Goal: Task Accomplishment & Management: Use online tool/utility

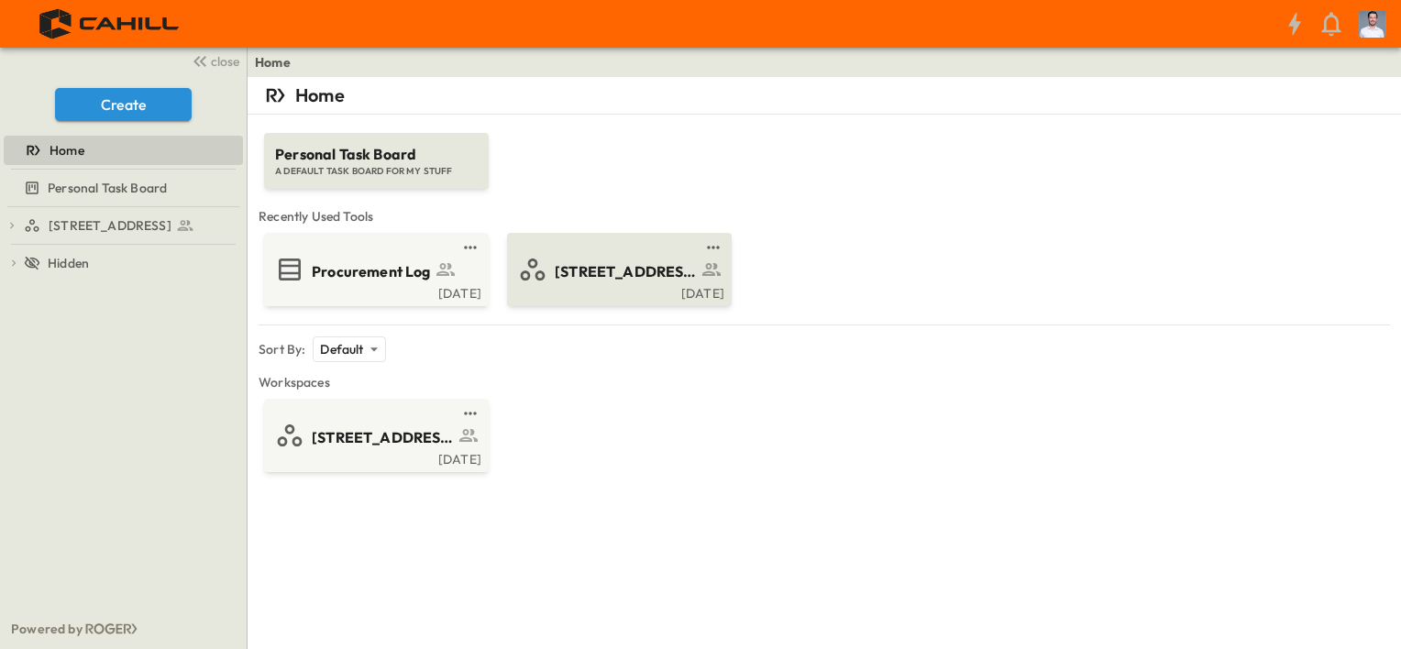
click at [592, 277] on span "[STREET_ADDRESS]" at bounding box center [626, 271] width 142 height 21
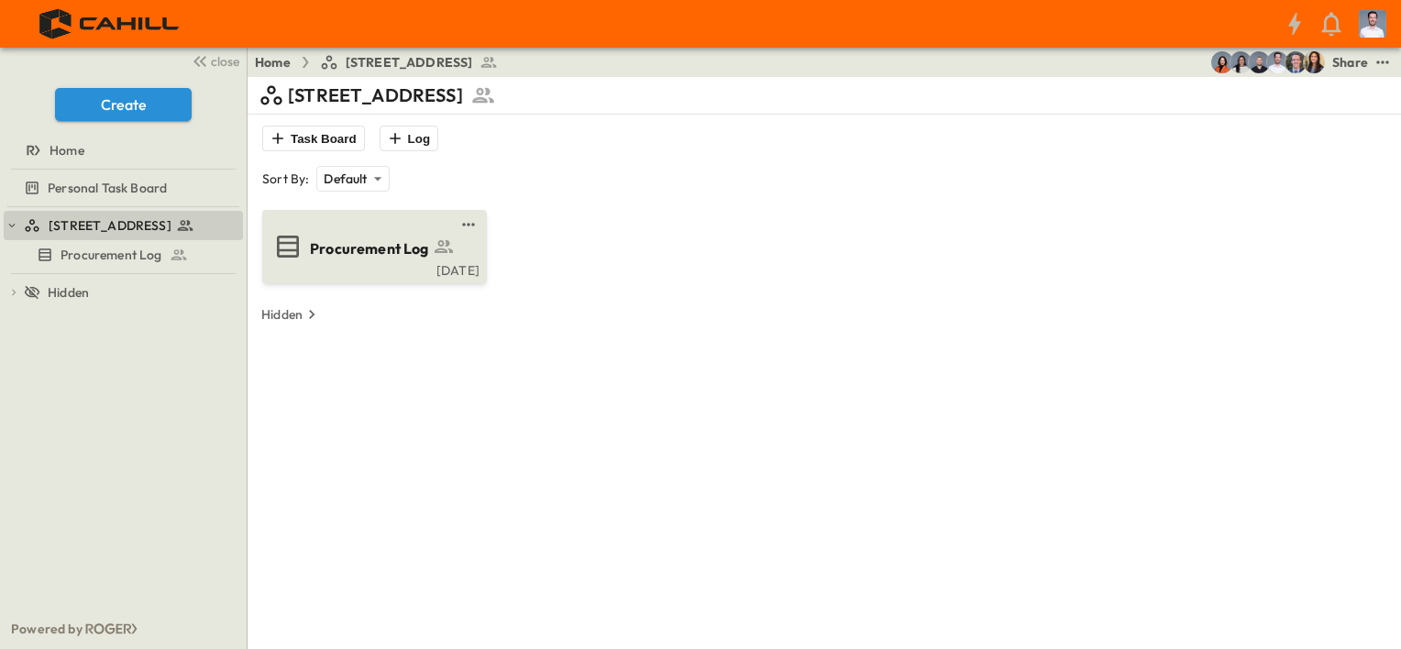
click at [363, 252] on span "Procurement Log" at bounding box center [369, 248] width 119 height 21
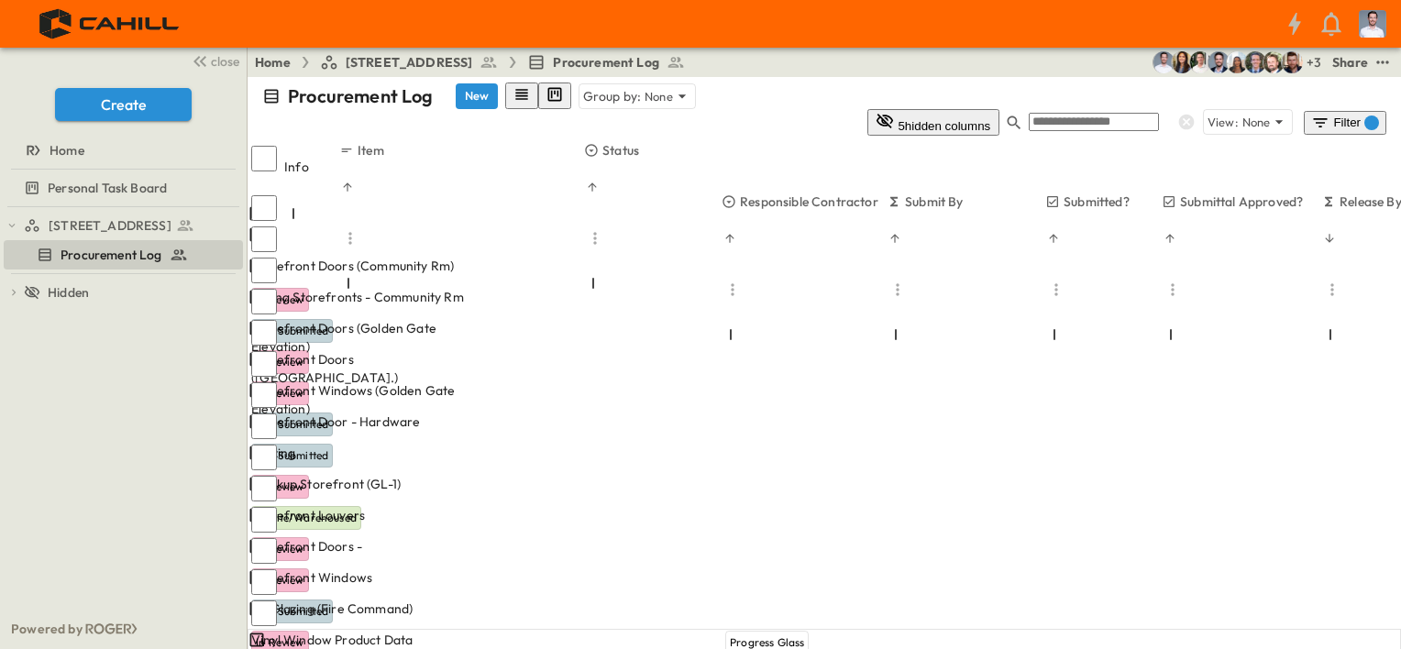
click at [1000, 109] on button "5 hidden columns" at bounding box center [934, 122] width 132 height 27
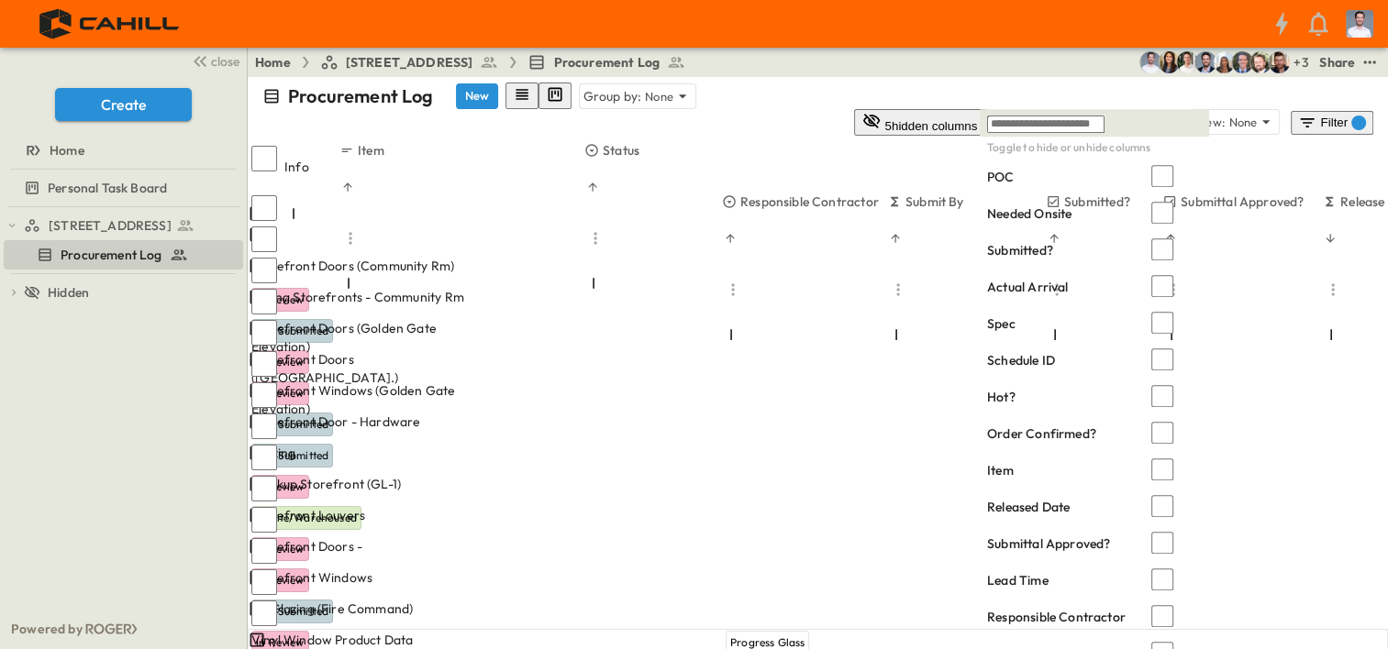
click at [986, 109] on button "5 hidden columns" at bounding box center [920, 122] width 132 height 27
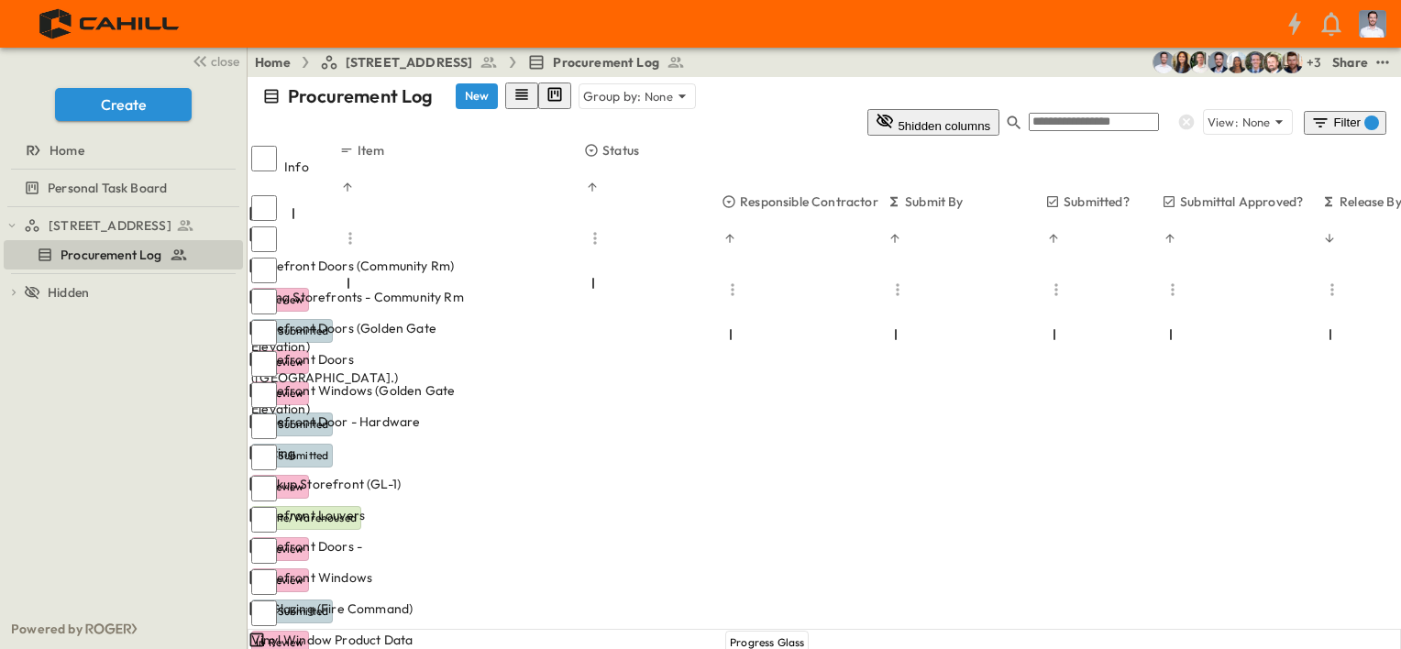
click at [1339, 114] on div "Filter 1" at bounding box center [1345, 123] width 68 height 18
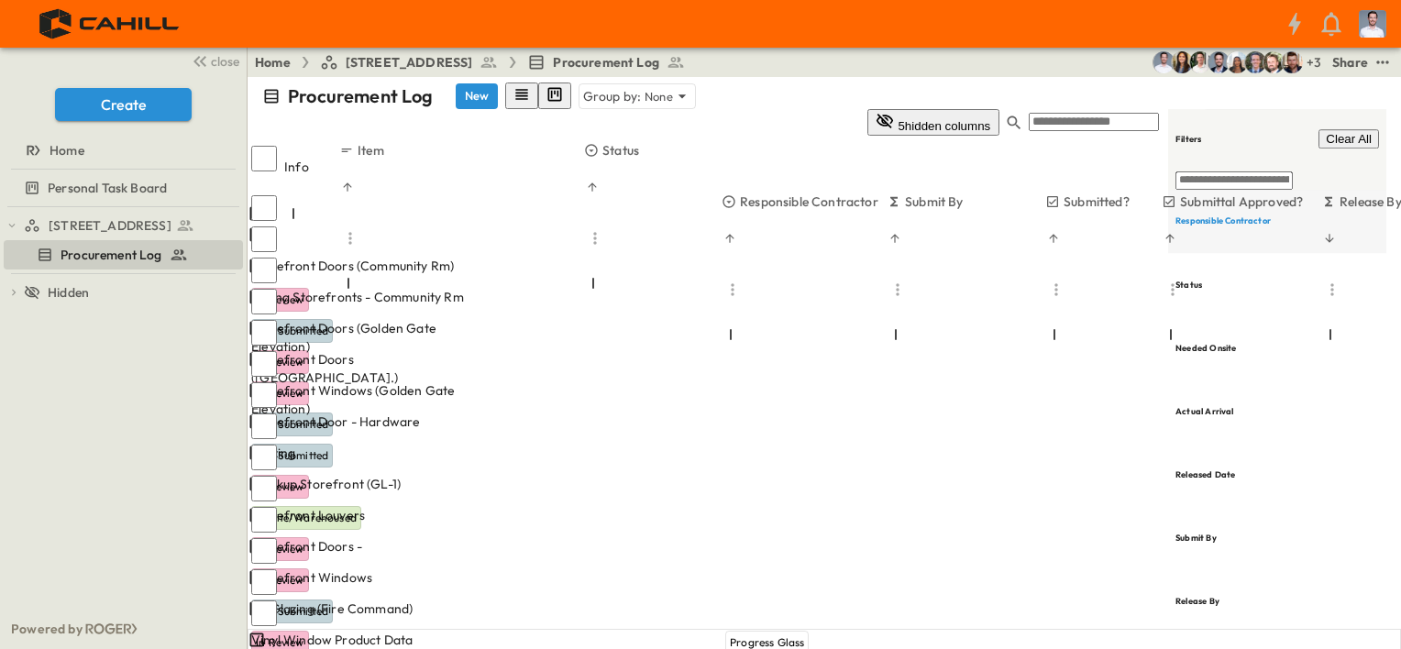
click at [1255, 216] on h6 "Responsible Contractor" at bounding box center [1223, 222] width 95 height 12
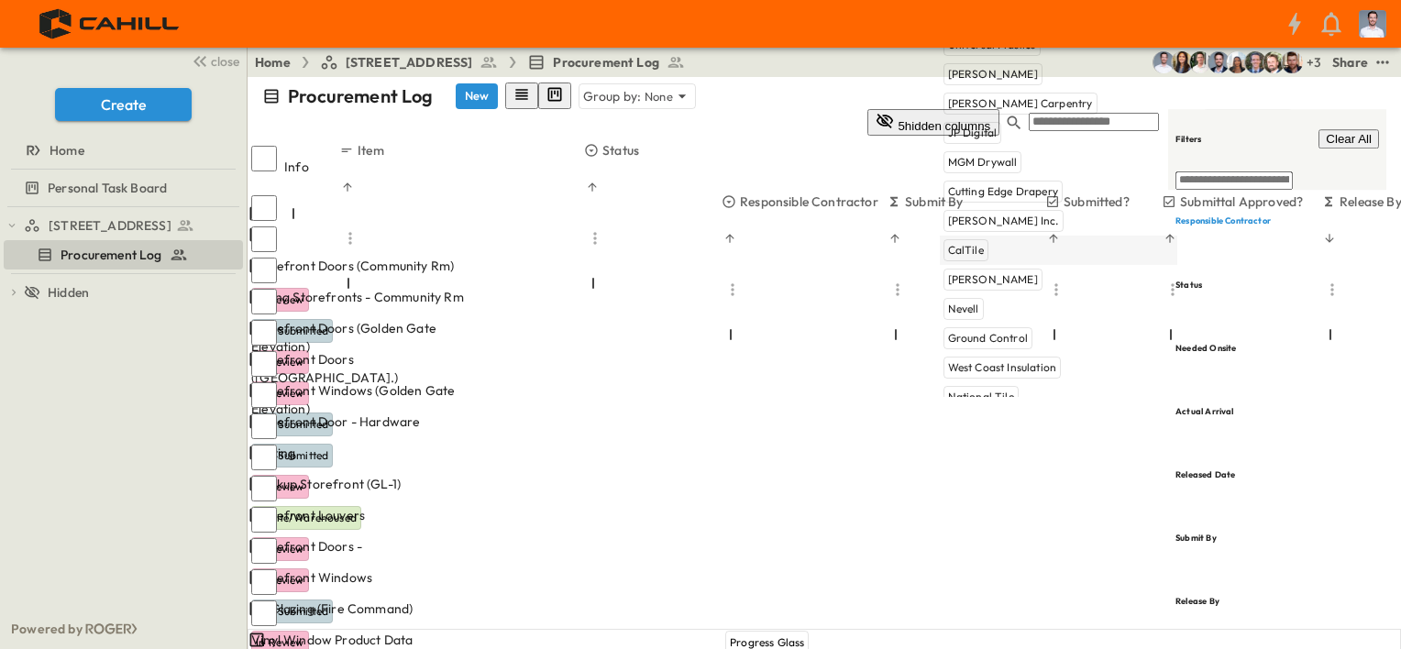
scroll to position [895, 0]
click at [1039, 21] on icon at bounding box center [1037, 14] width 15 height 15
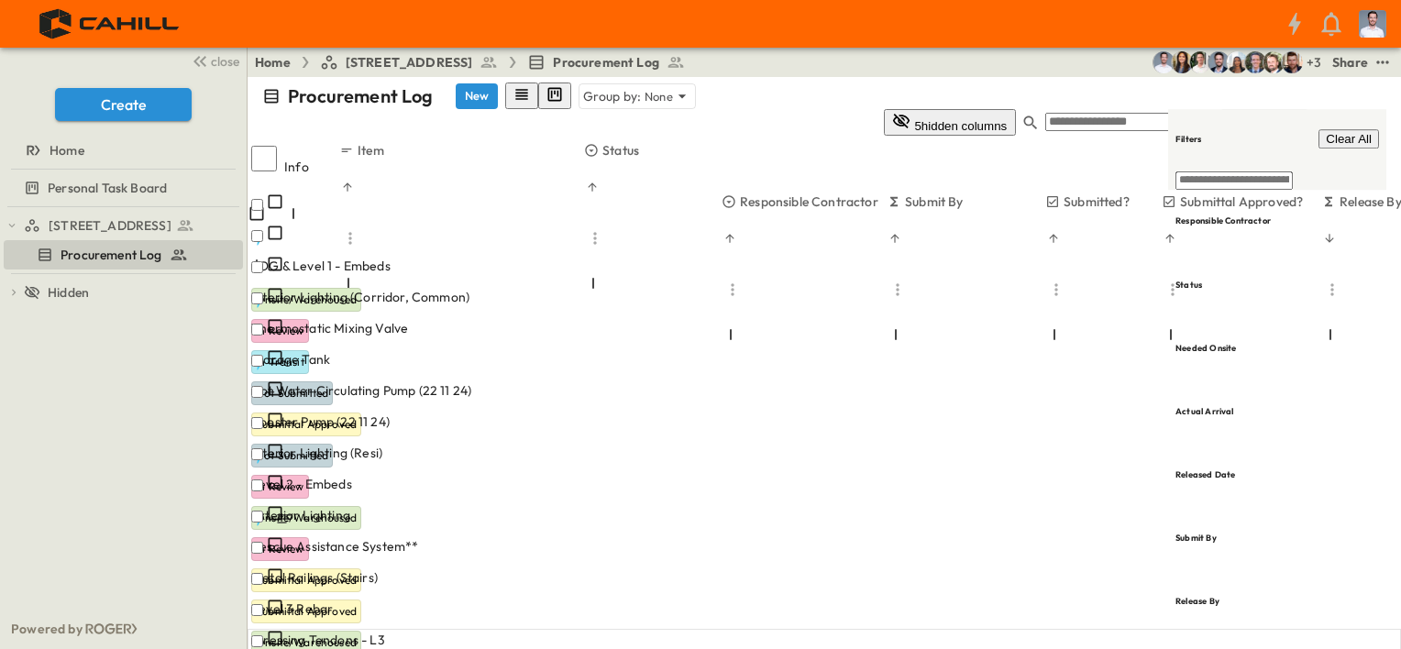
click at [1034, 90] on input "text" at bounding box center [1044, 95] width 88 height 10
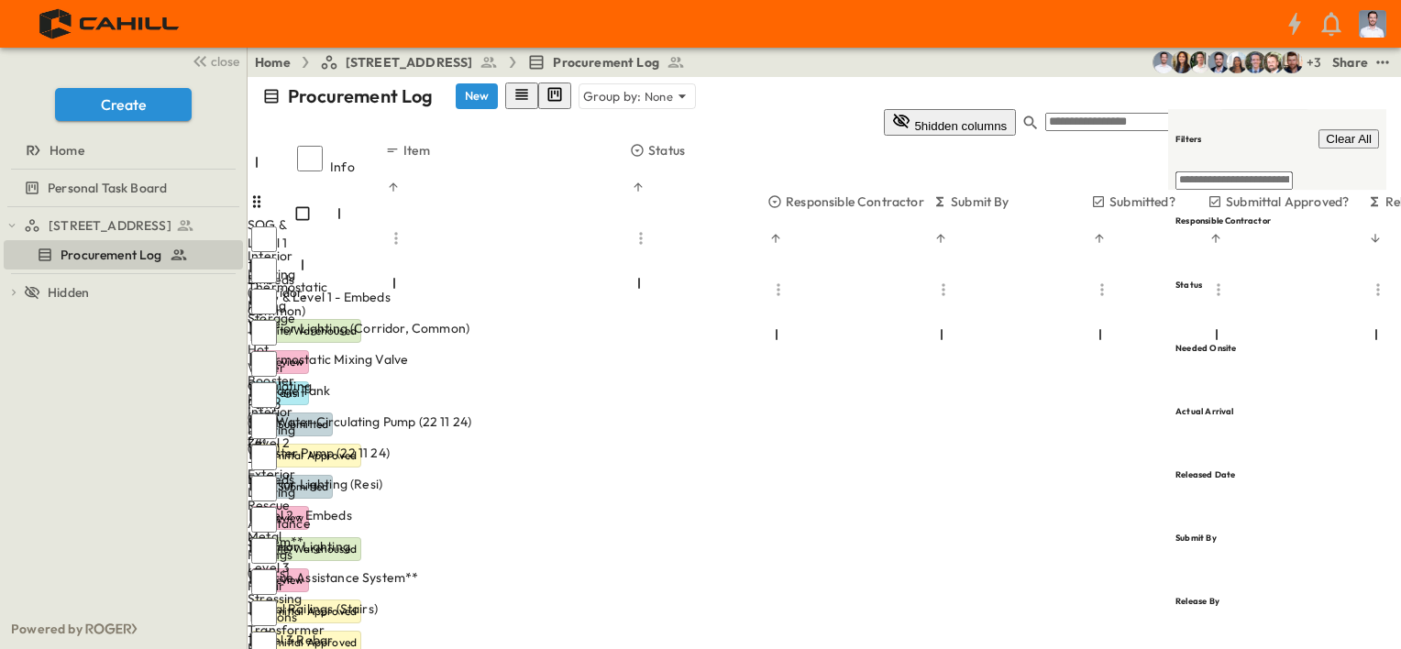
click at [1275, 113] on p "None" at bounding box center [1273, 122] width 28 height 18
click at [1248, 94] on input "text" at bounding box center [1259, 102] width 117 height 17
click at [1012, 103] on div "Procurement Log New Group by: None" at bounding box center [824, 96] width 1124 height 27
click at [1346, 114] on icon "button" at bounding box center [1338, 123] width 18 height 18
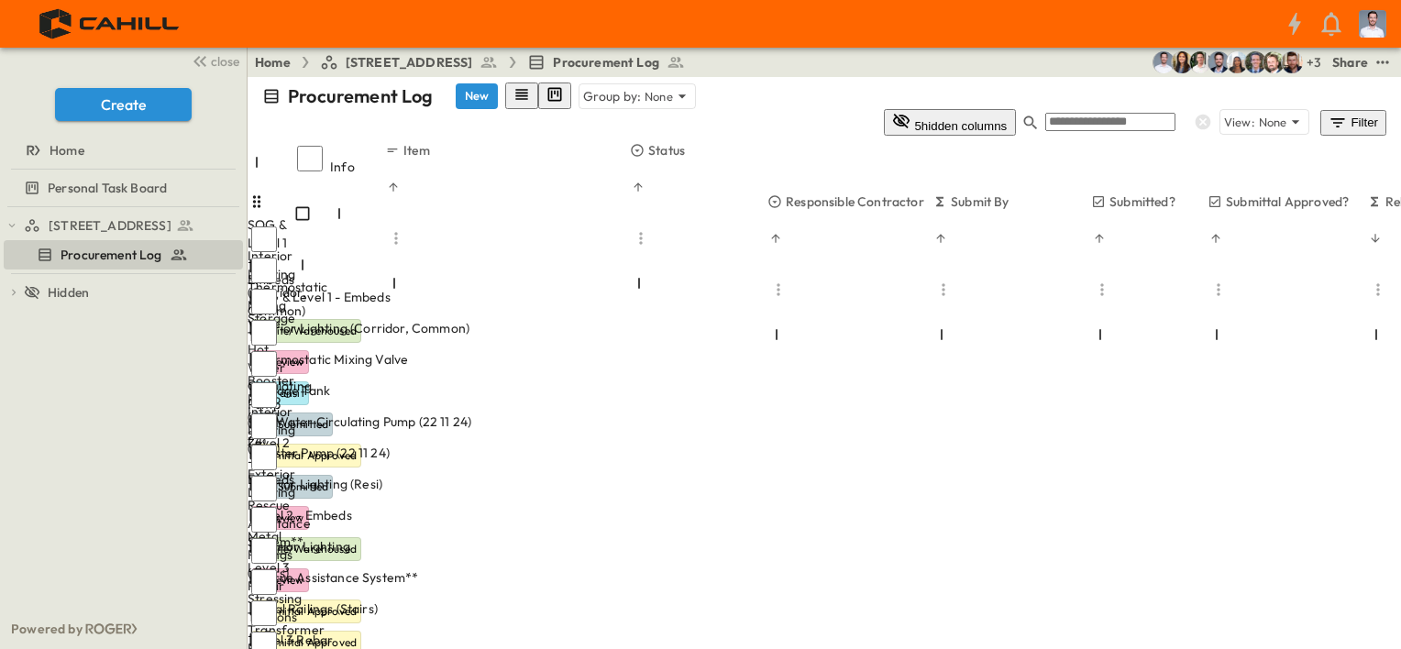
click at [1346, 114] on icon "button" at bounding box center [1338, 123] width 18 height 18
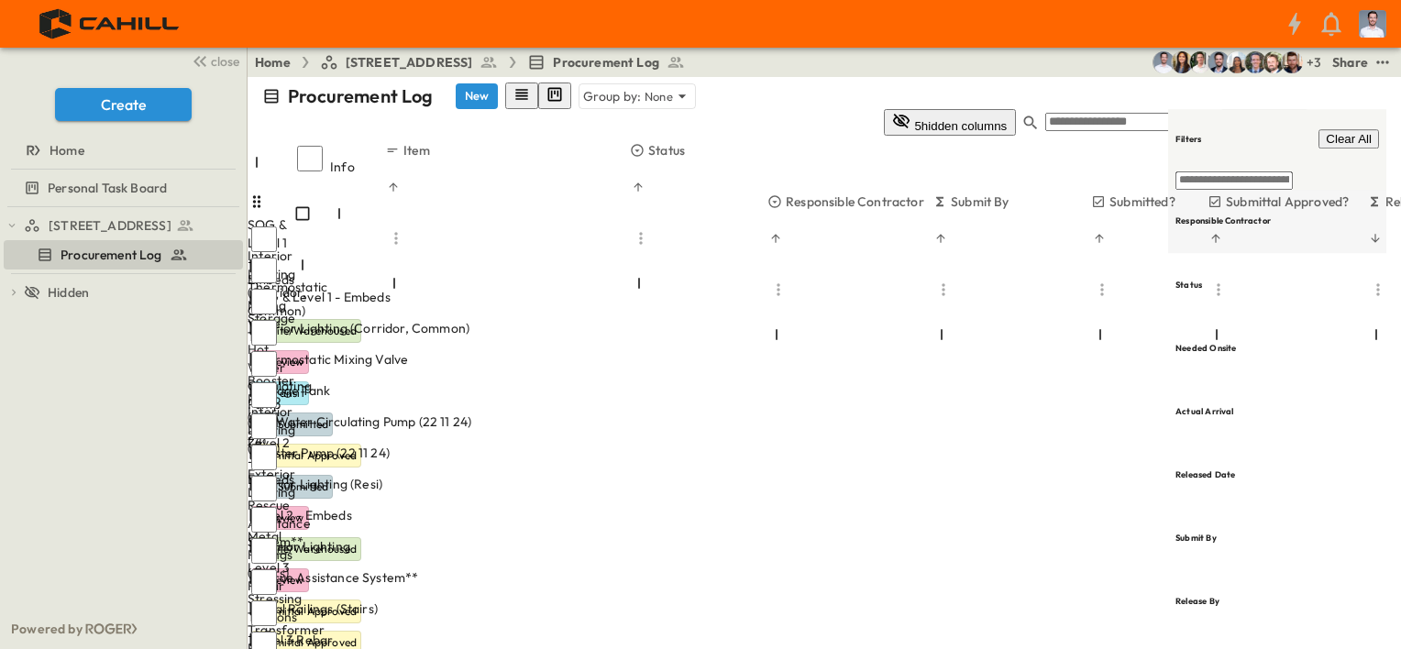
click at [1271, 216] on h6 "Responsible Contractor" at bounding box center [1223, 222] width 95 height 12
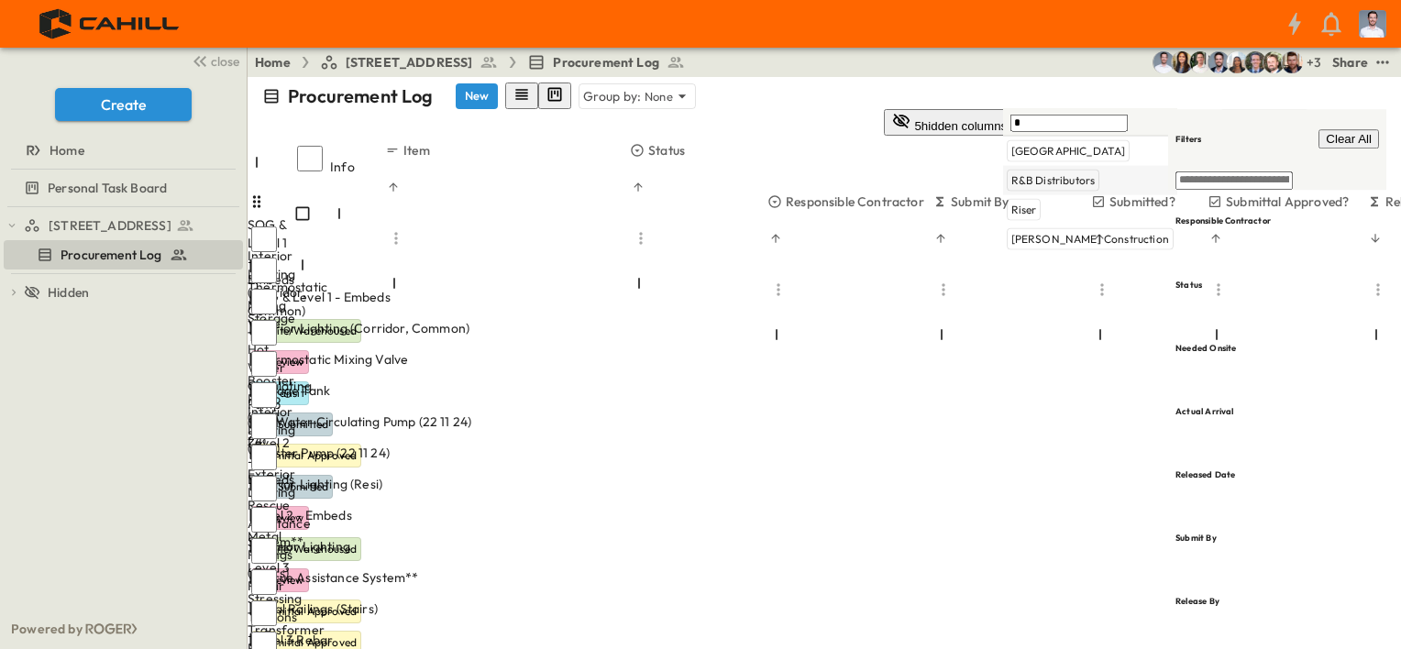
type input "*"
click at [1089, 186] on span "R&B Distributors" at bounding box center [1054, 180] width 84 height 15
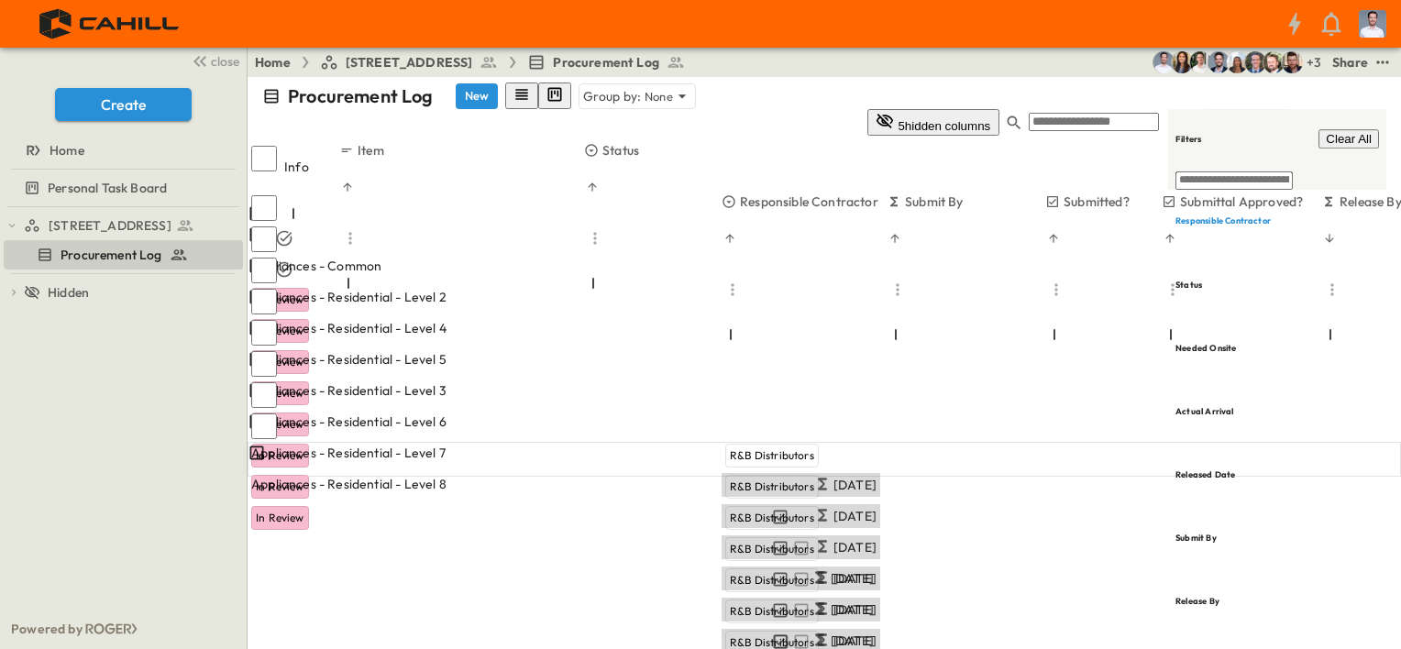
click at [1335, 114] on div "Filter 1" at bounding box center [1345, 123] width 68 height 18
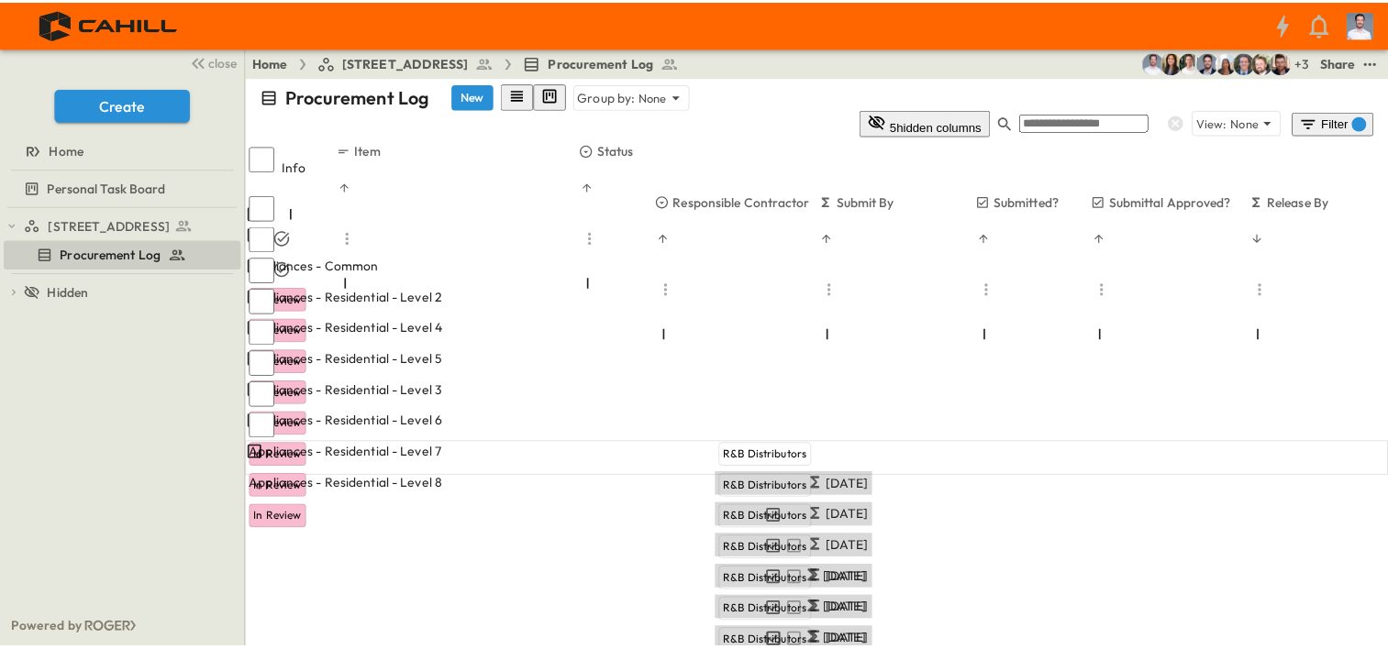
scroll to position [0, 0]
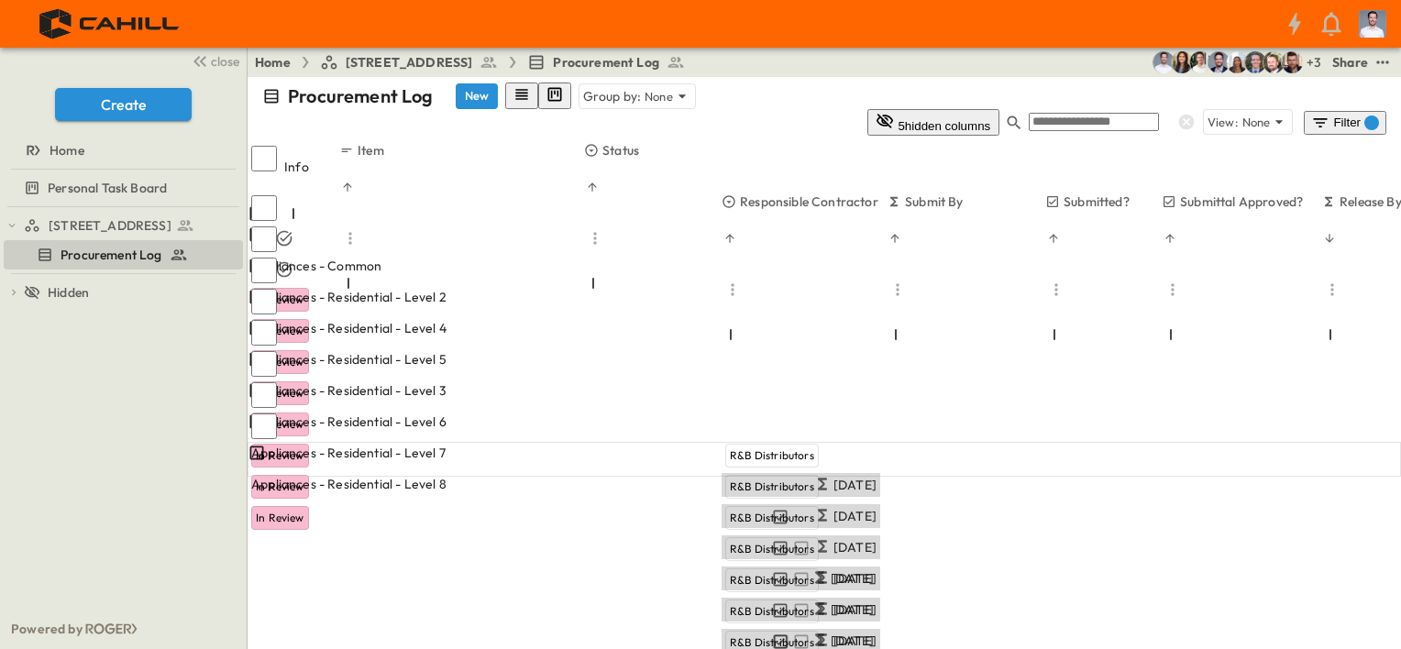
click at [1000, 109] on button "5 hidden columns" at bounding box center [934, 122] width 132 height 27
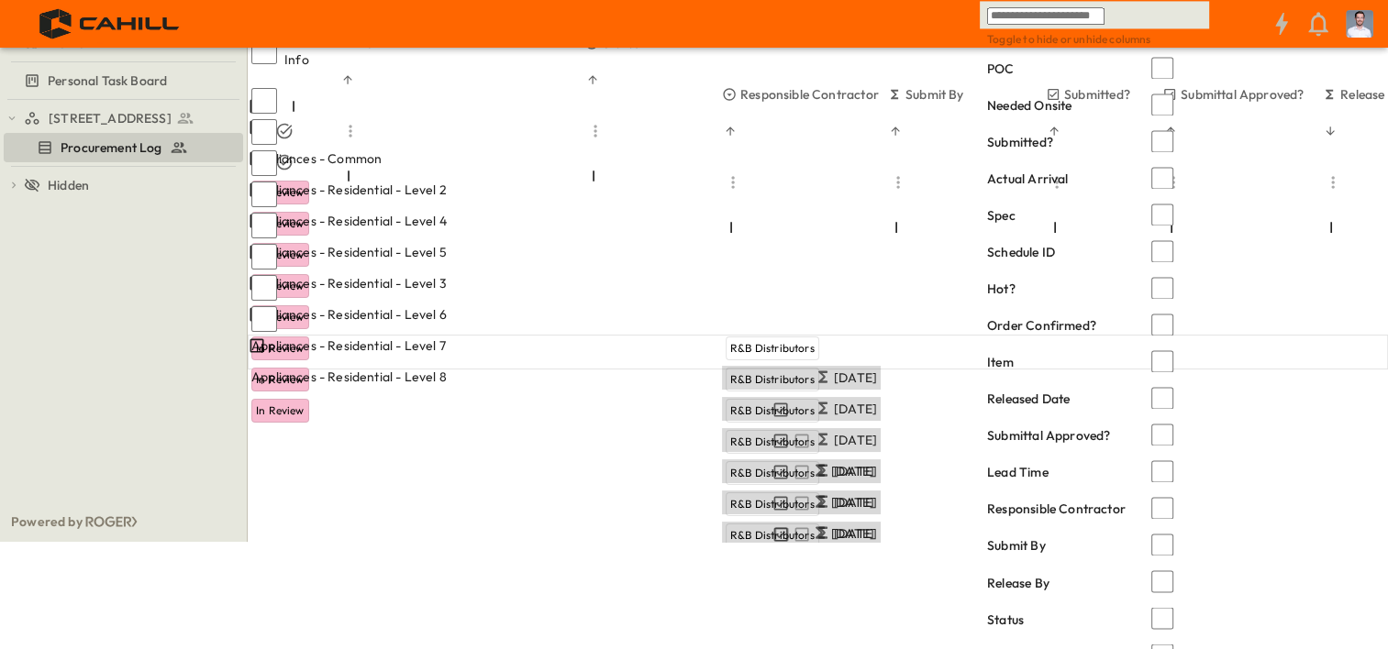
scroll to position [110, 0]
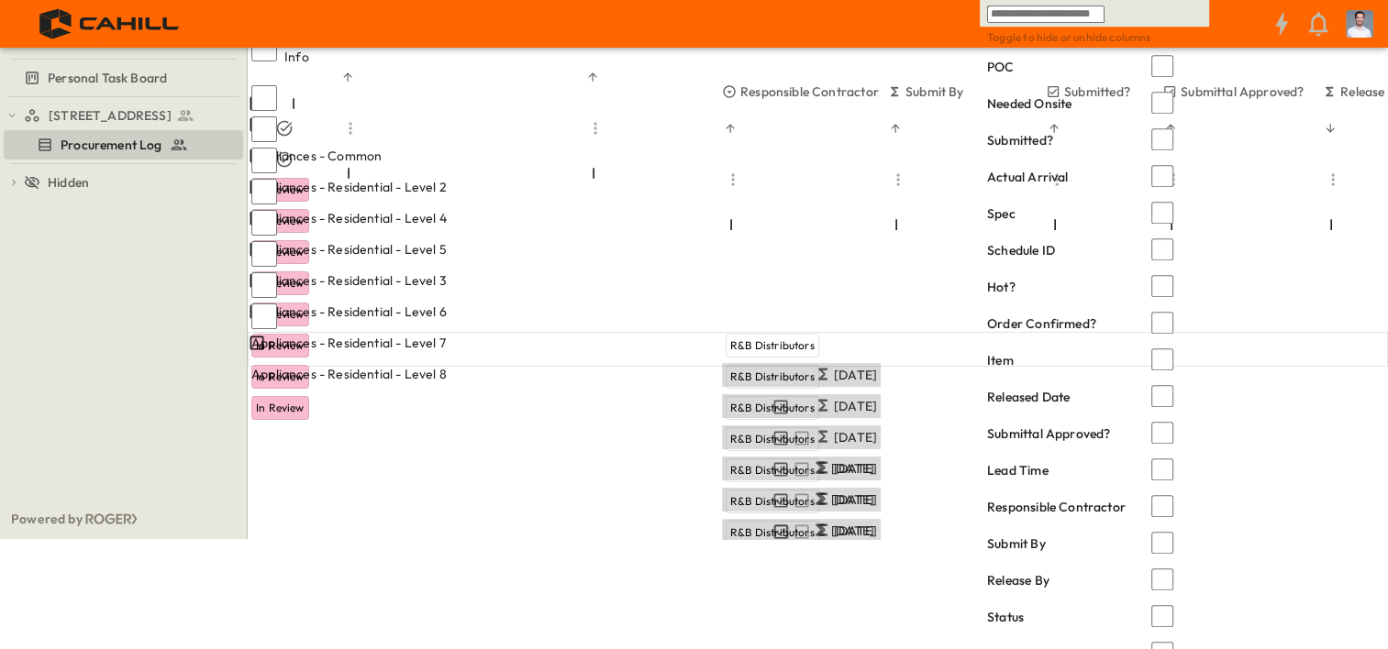
click at [793, 459] on div "Procurement Log New Group by: None 5 hidden columns View: None Filter 1 Info It…" at bounding box center [818, 253] width 1140 height 572
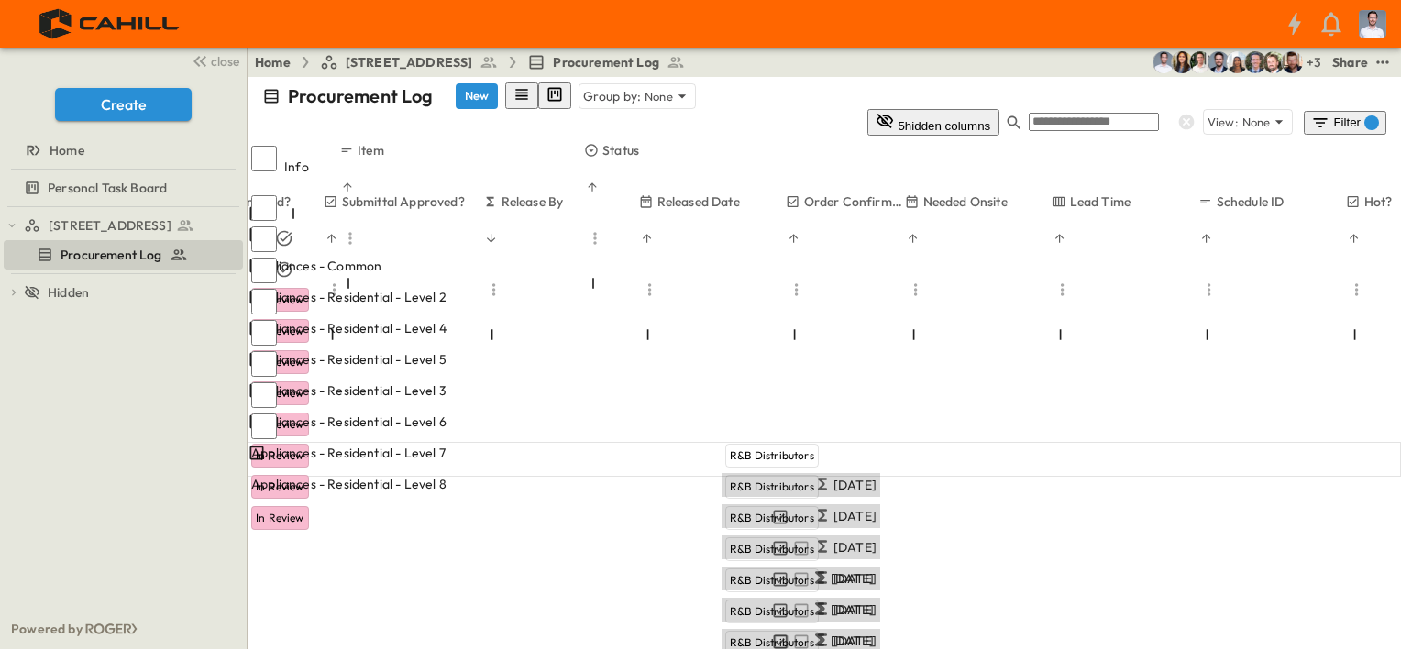
scroll to position [0, 890]
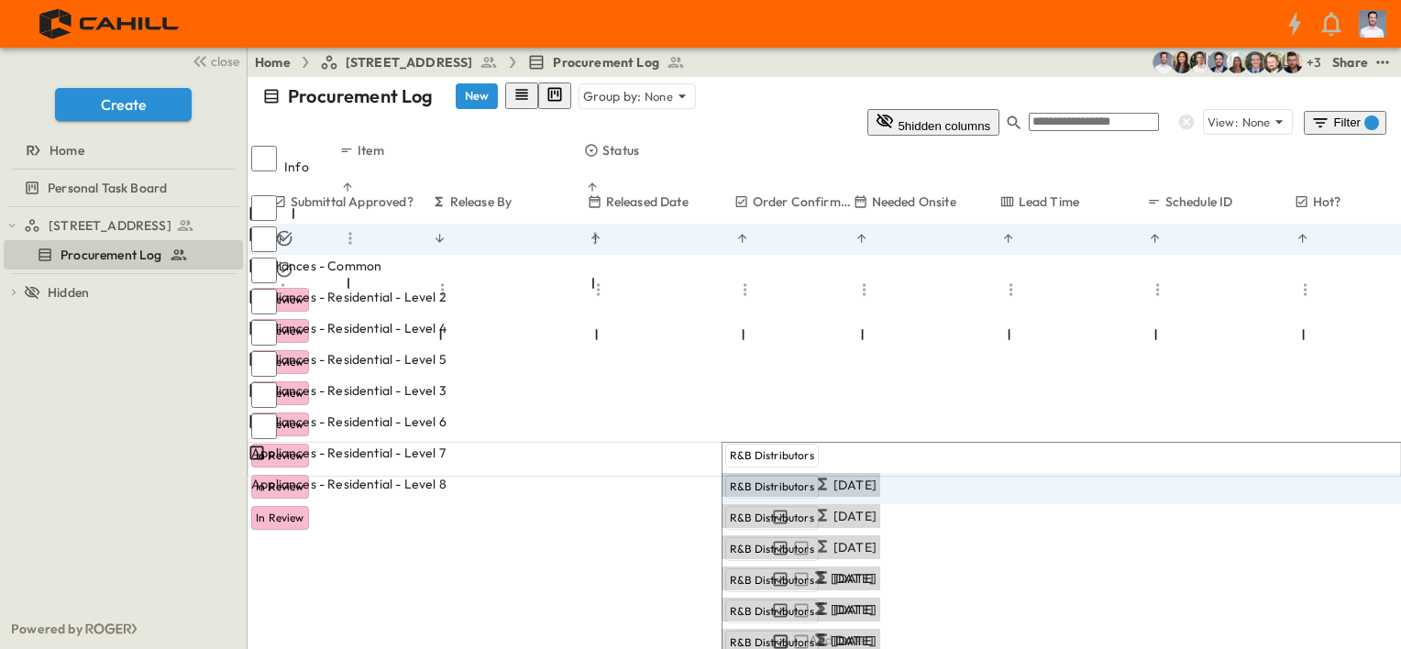
click at [1082, 189] on body "close Create Home Personal Task Board 750 Golden Gate Procurement Log To pick u…" at bounding box center [700, 324] width 1401 height 649
type input "**"
click at [1078, 494] on div "Procurement Log New Group by: None 5 hidden columns View: None Filter 1 Info It…" at bounding box center [825, 363] width 1154 height 572
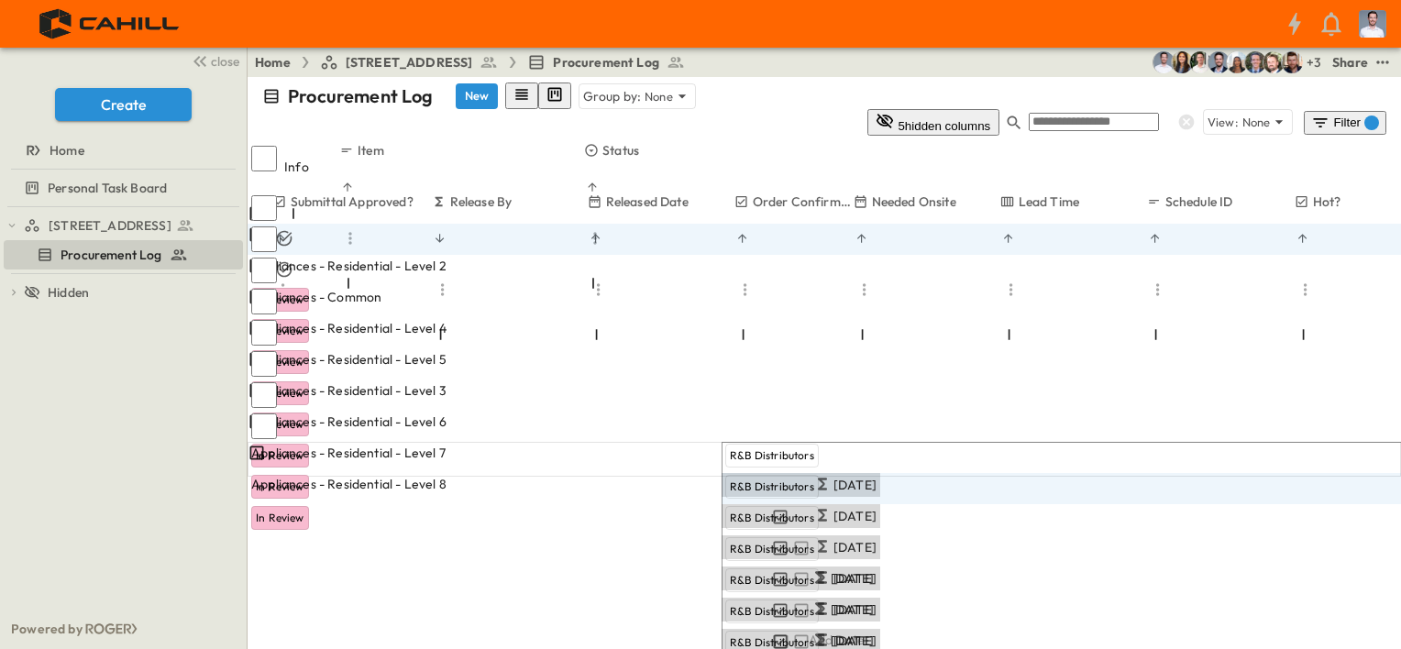
click at [1058, 511] on div "Procurement Log New Group by: None 5 hidden columns View: None Filter 1 Info It…" at bounding box center [825, 363] width 1154 height 572
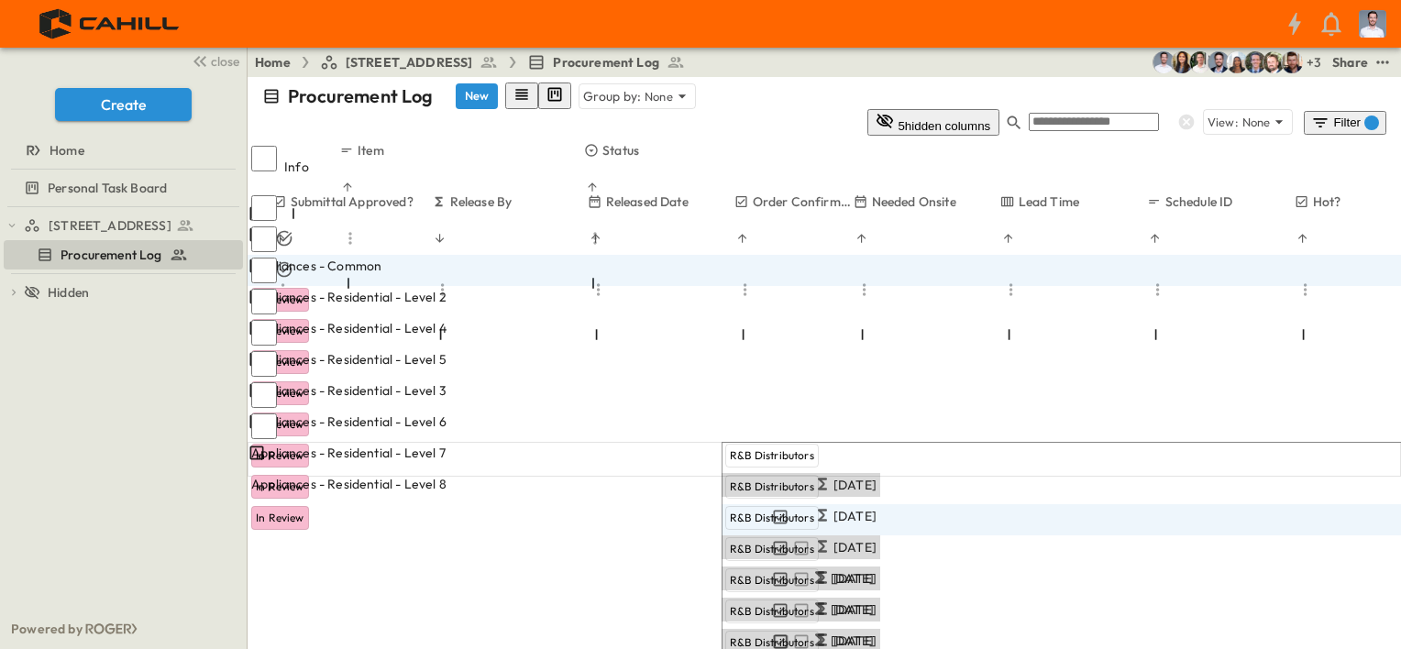
type input "**"
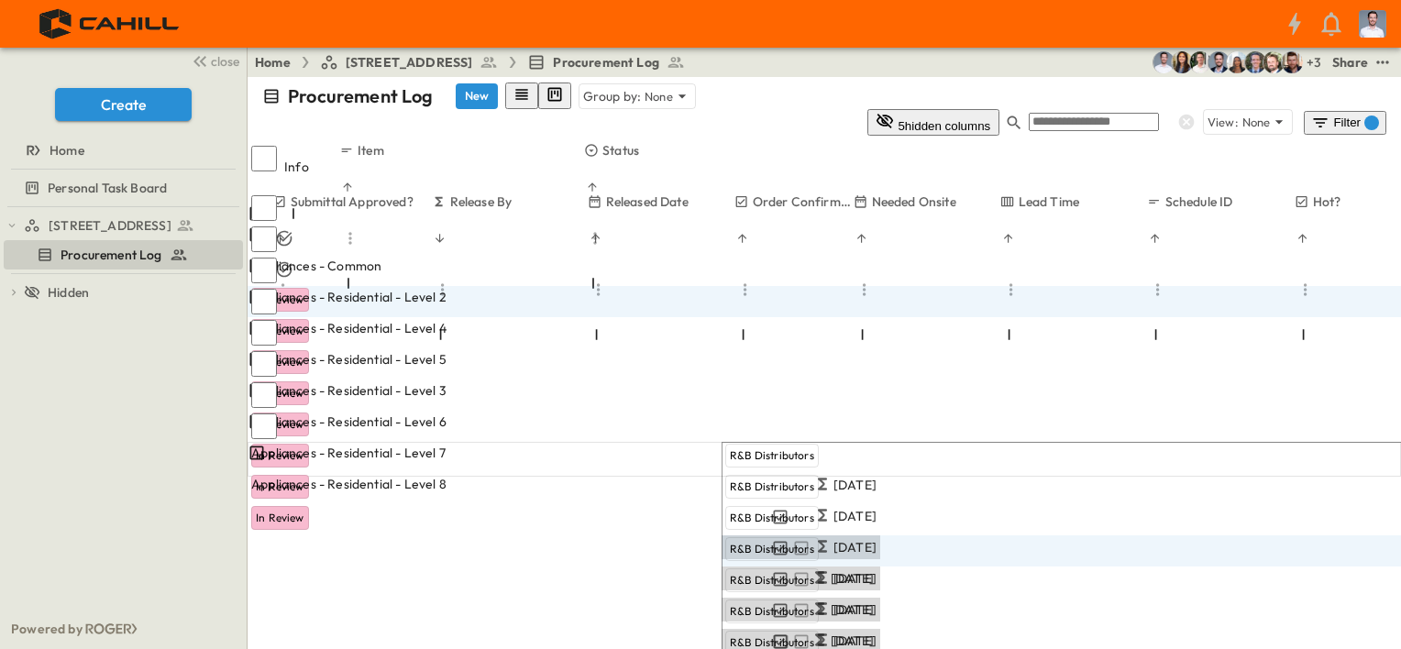
type input "**"
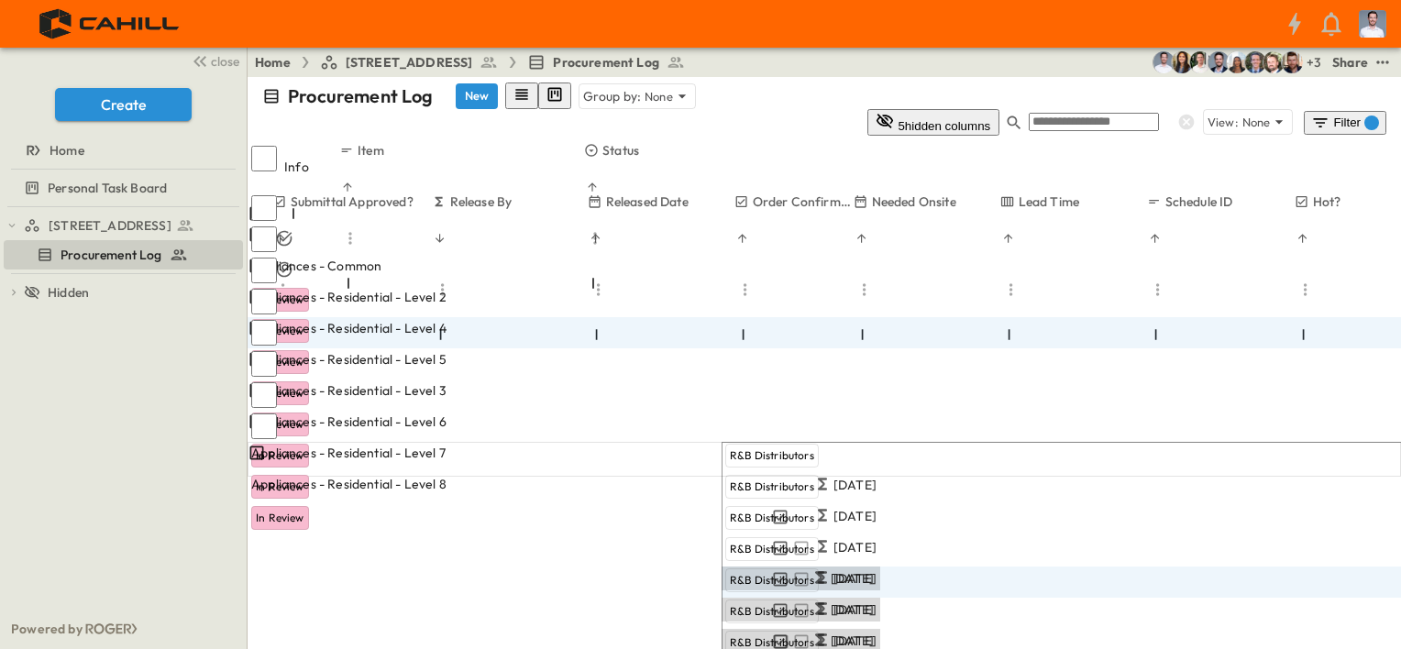
type input "**"
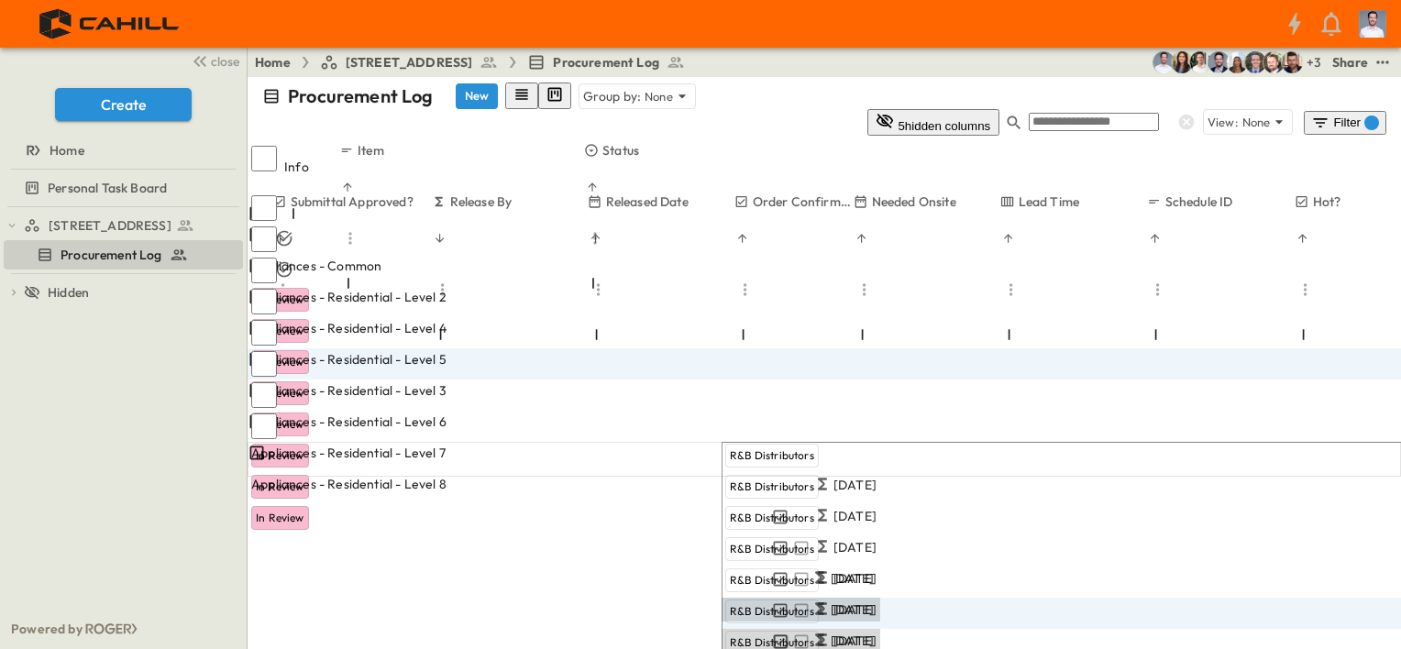
type input "**"
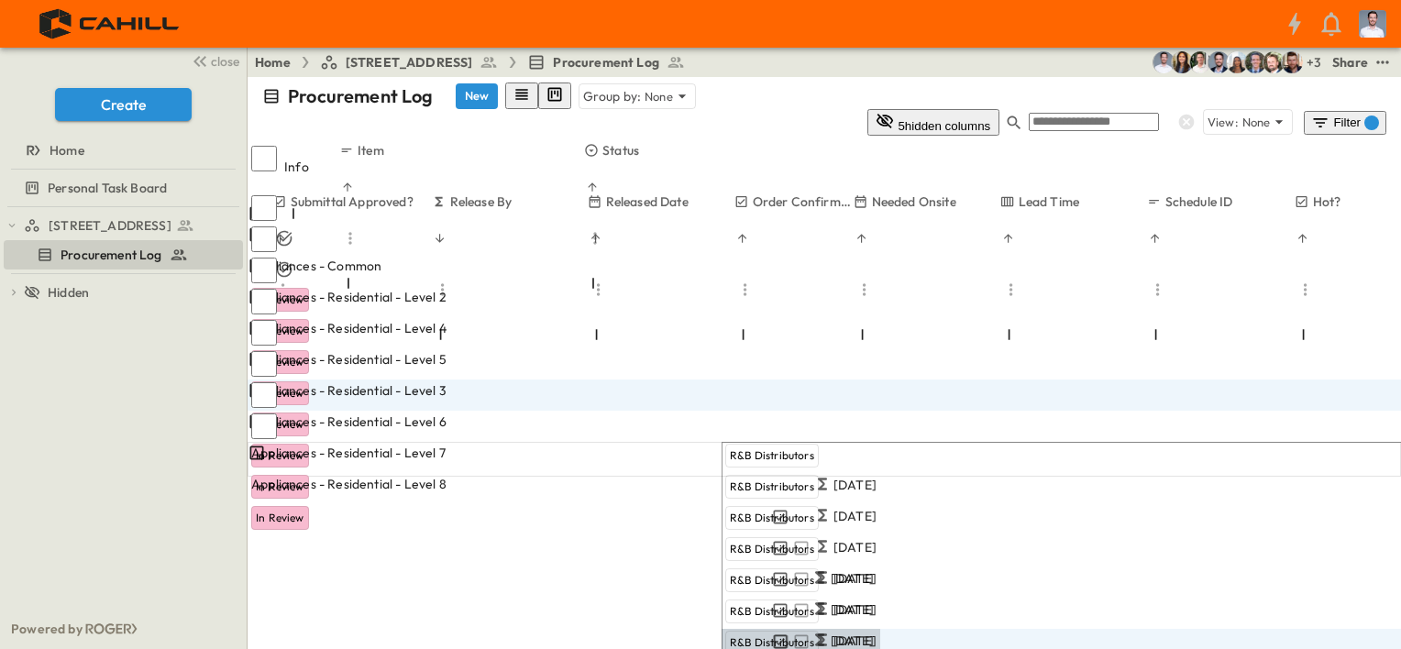
type input "**"
drag, startPoint x: 1078, startPoint y: 384, endPoint x: 1083, endPoint y: 376, distance: 9.9
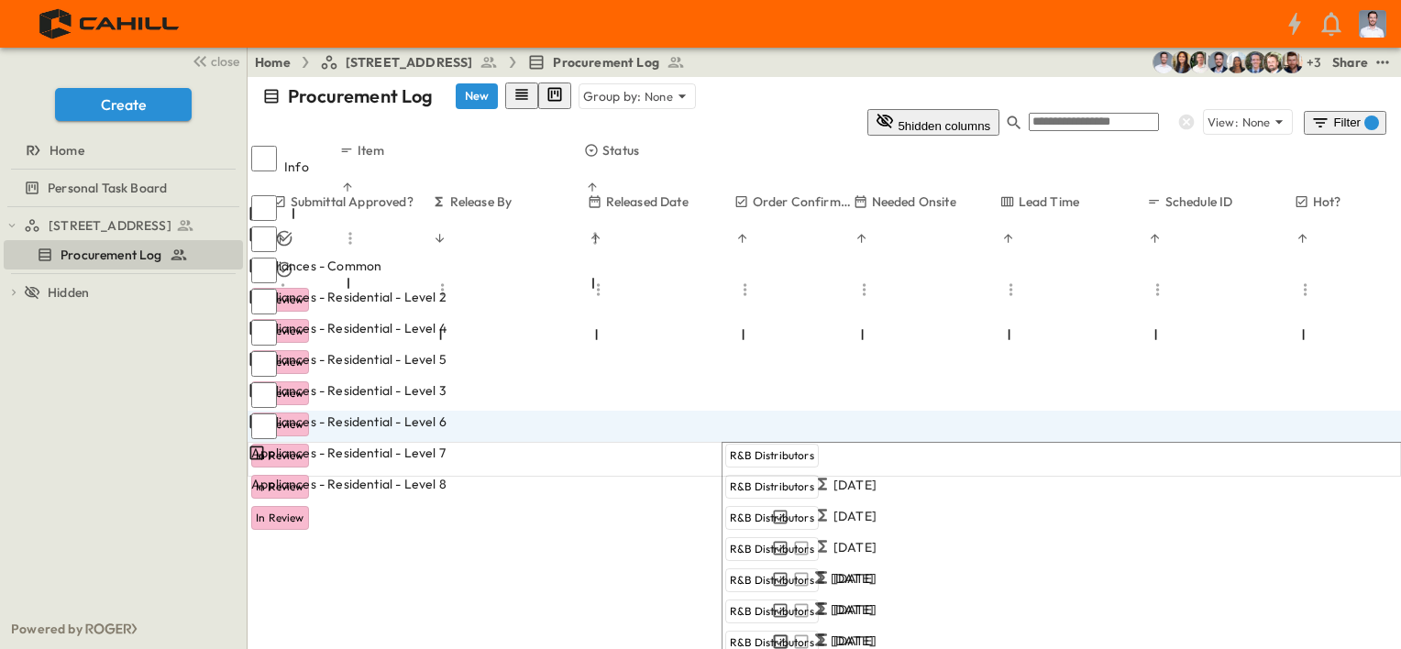
click at [1056, 484] on div "Procurement Log New Group by: None 5 hidden columns View: None Filter 1 Info It…" at bounding box center [825, 363] width 1154 height 572
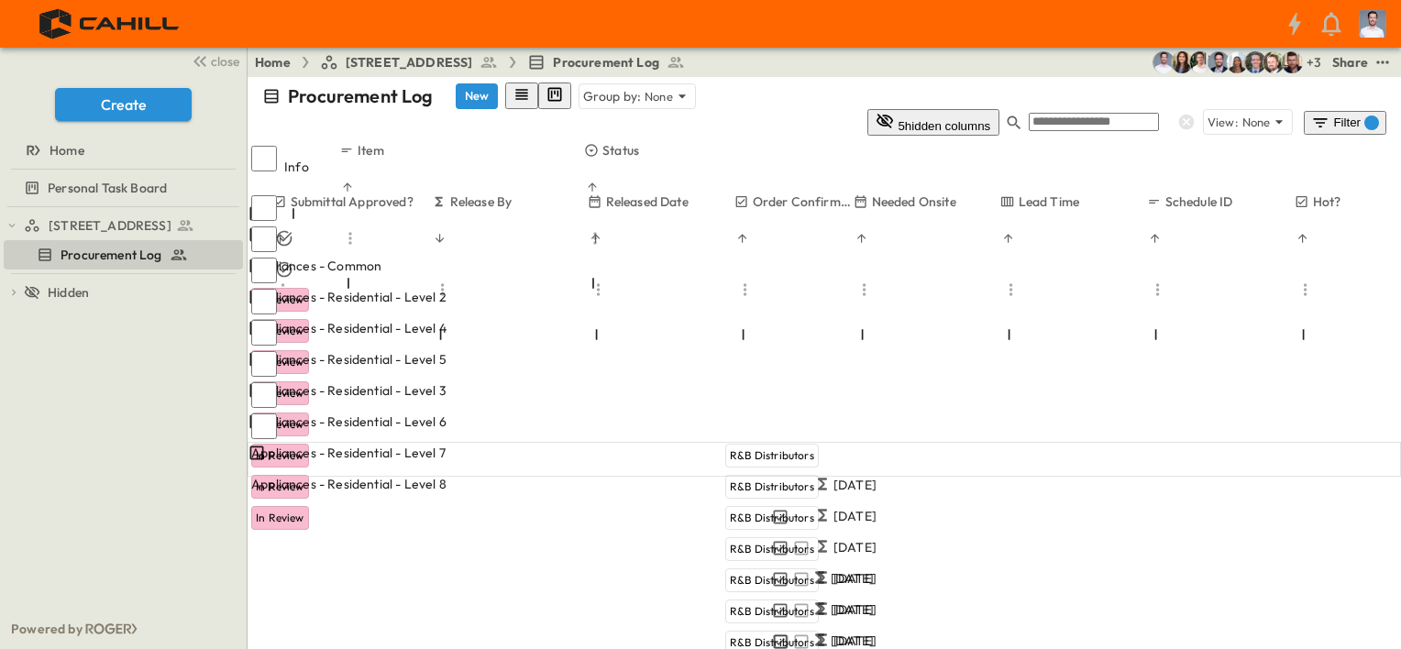
click at [1097, 493] on div "Procurement Log New Group by: None 5 hidden columns View: None Filter 1 Info It…" at bounding box center [825, 363] width 1154 height 572
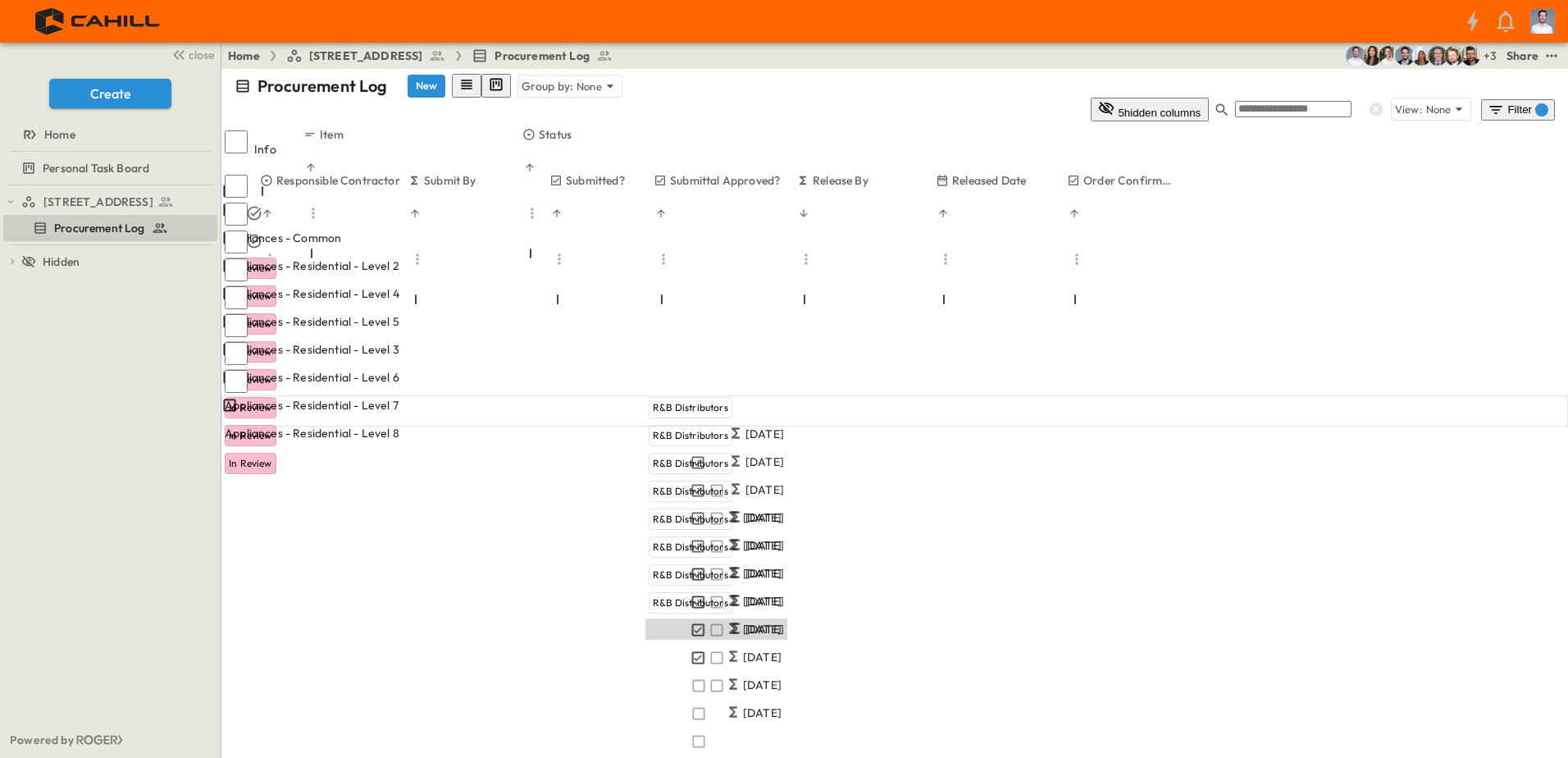
scroll to position [0, 386]
